Goal: Check status: Check status

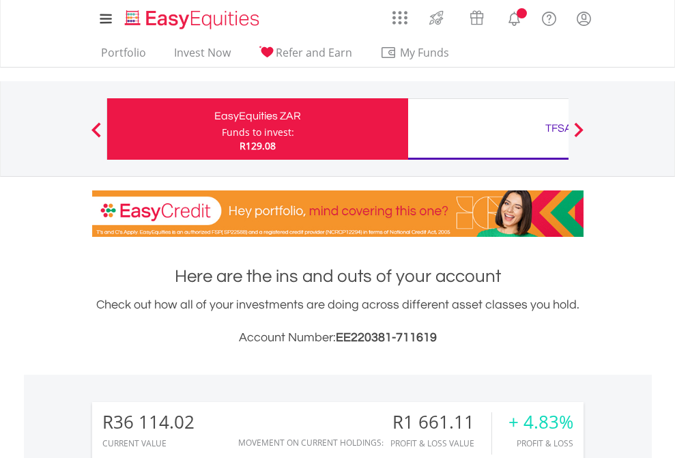
scroll to position [131, 214]
click at [222, 129] on div "Funds to invest:" at bounding box center [258, 133] width 72 height 14
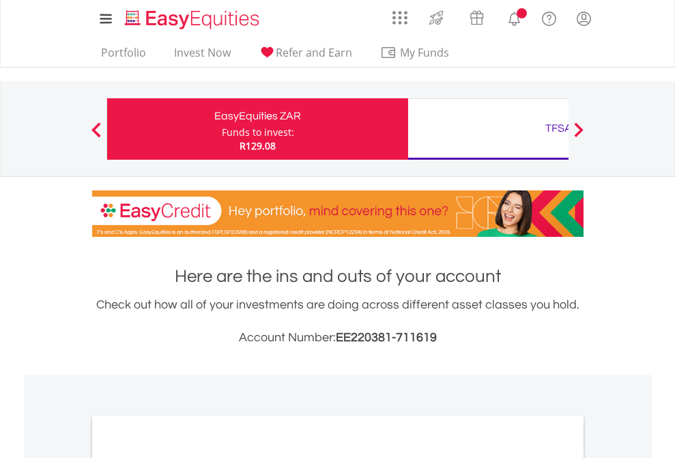
scroll to position [821, 0]
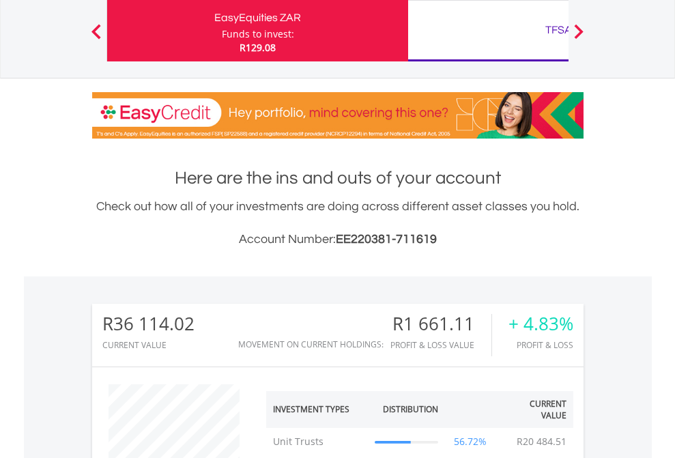
scroll to position [131, 214]
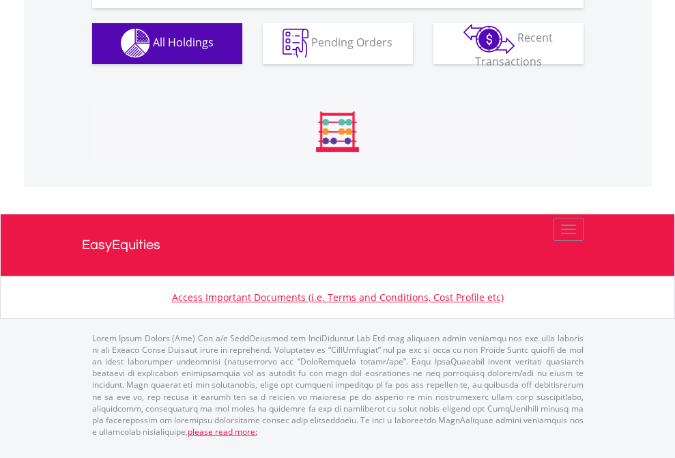
scroll to position [1352, 0]
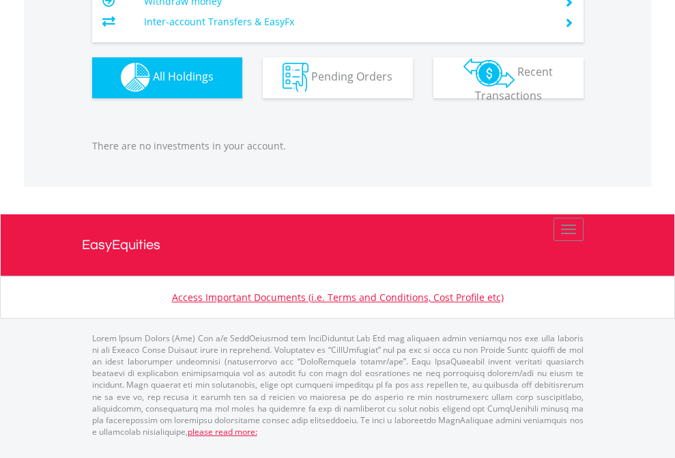
scroll to position [131, 214]
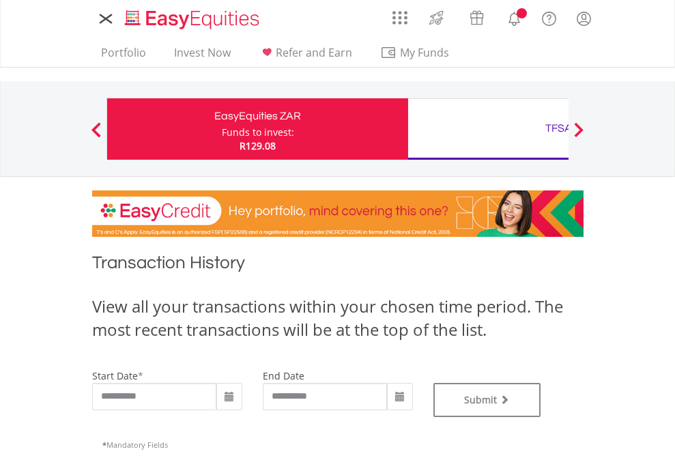
type input "**********"
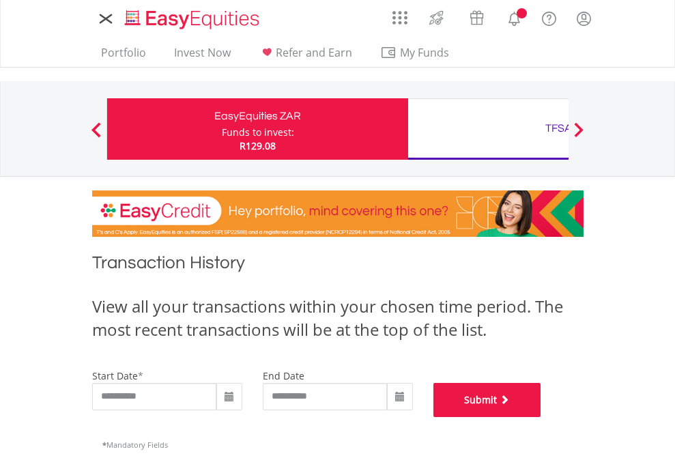
click at [542, 417] on button "Submit" at bounding box center [488, 400] width 108 height 34
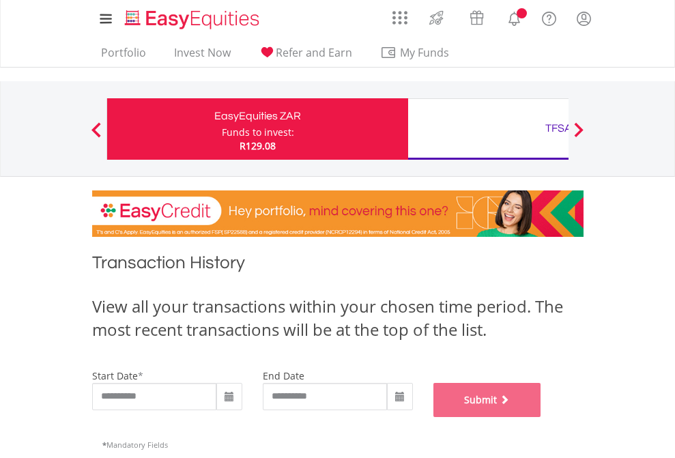
scroll to position [554, 0]
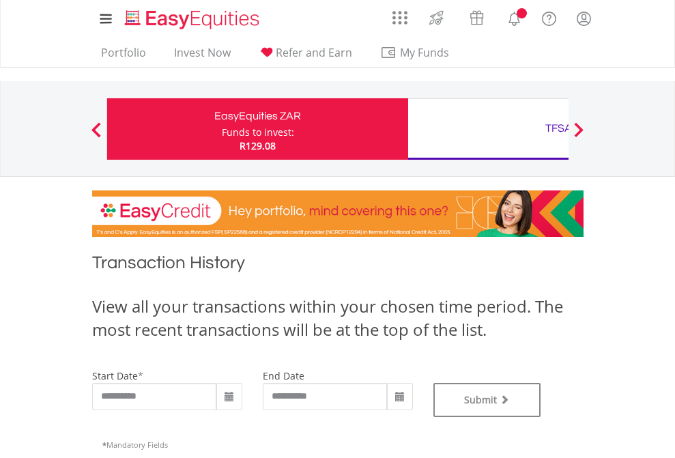
click at [488, 129] on div "TFSA" at bounding box center [559, 128] width 285 height 19
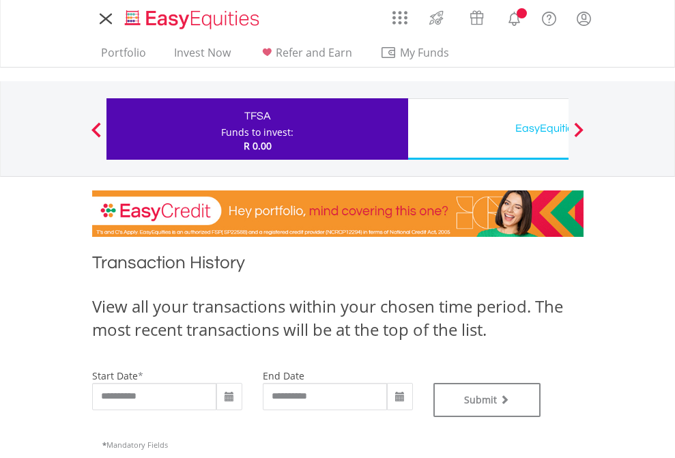
type input "**********"
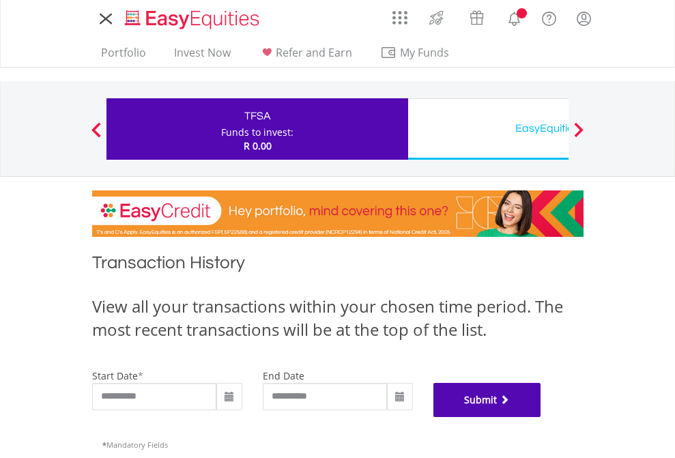
click at [542, 417] on button "Submit" at bounding box center [488, 400] width 108 height 34
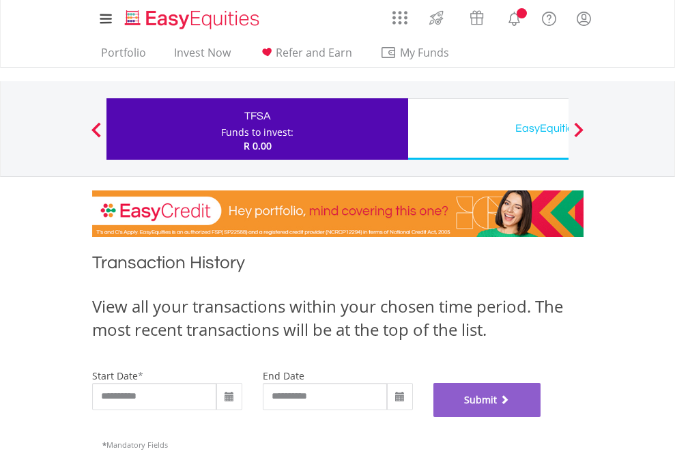
scroll to position [554, 0]
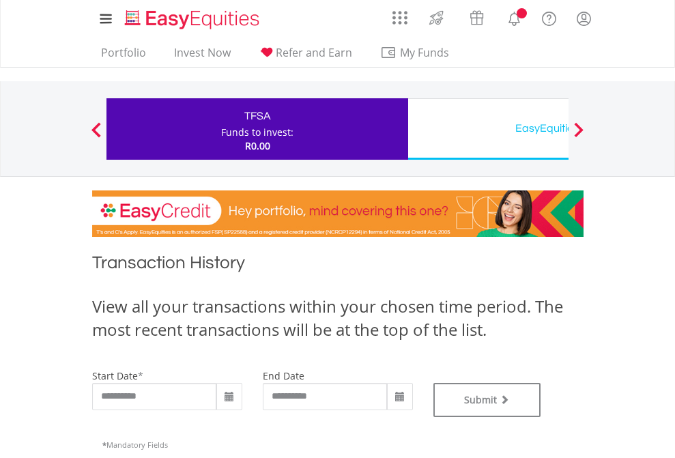
click at [488, 129] on div "EasyEquities USD" at bounding box center [559, 128] width 285 height 19
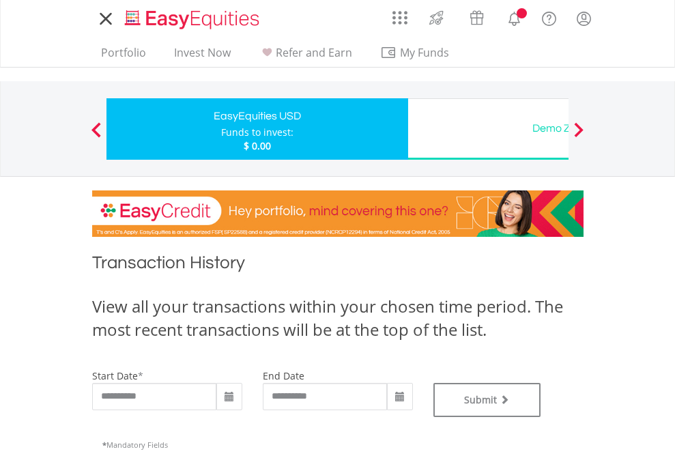
type input "**********"
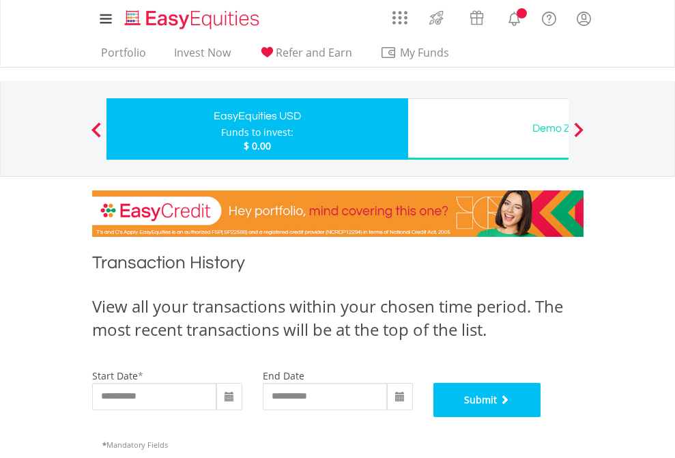
click at [542, 417] on button "Submit" at bounding box center [488, 400] width 108 height 34
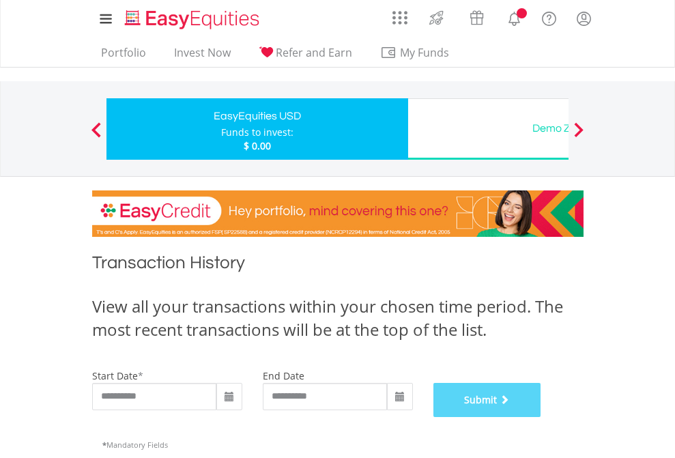
scroll to position [554, 0]
